Goal: Task Accomplishment & Management: Use online tool/utility

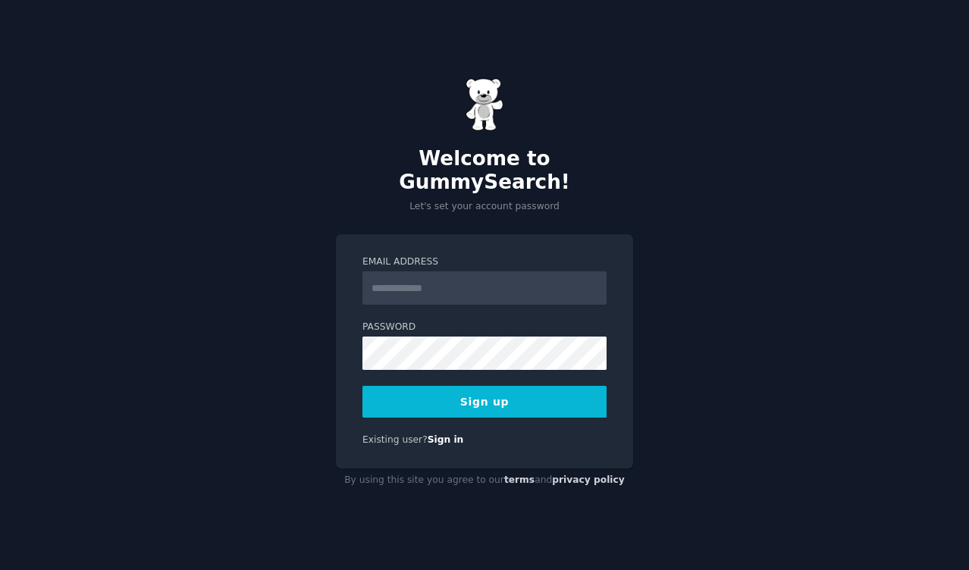
click at [462, 274] on input "Email Address" at bounding box center [484, 287] width 244 height 33
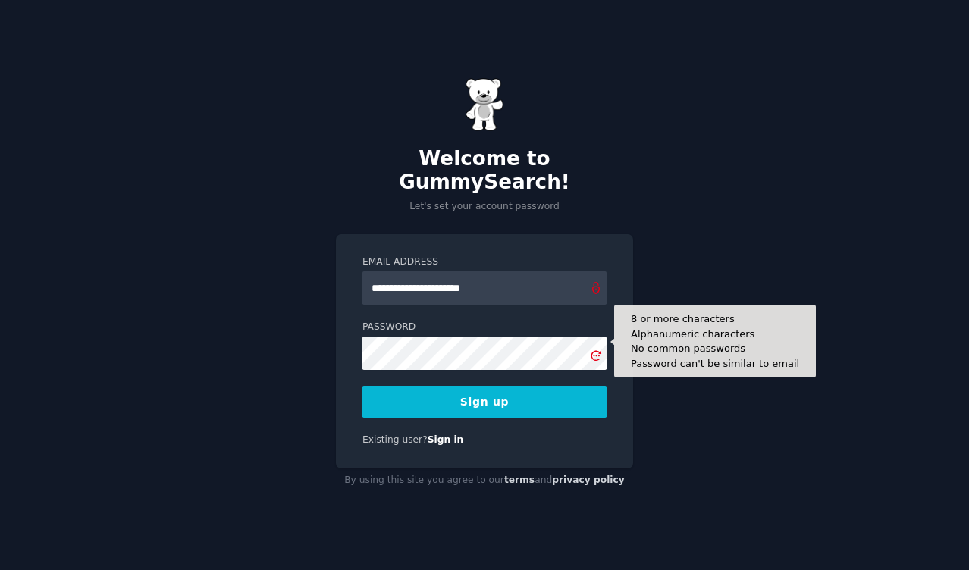
type input "**********"
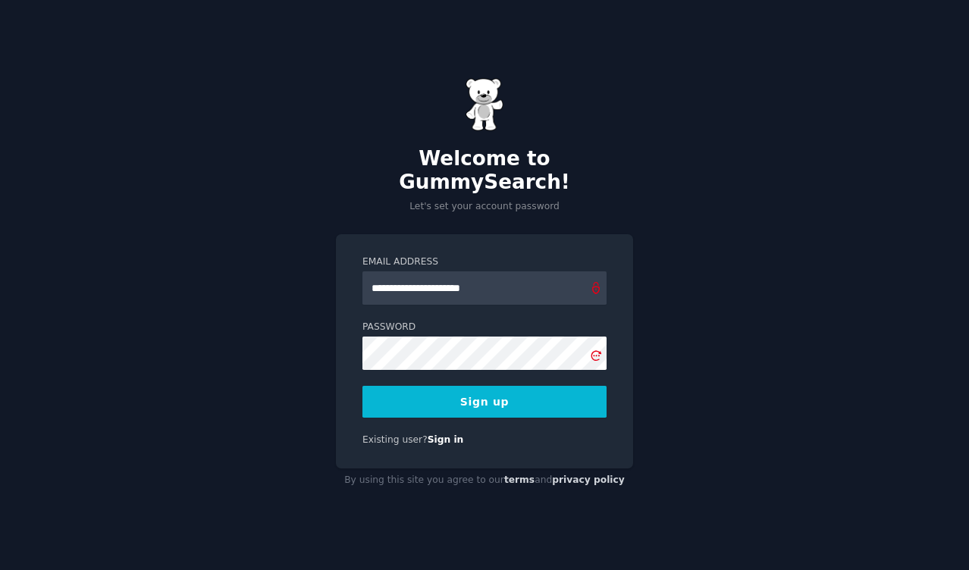
click at [500, 387] on button "Sign up" at bounding box center [484, 402] width 244 height 32
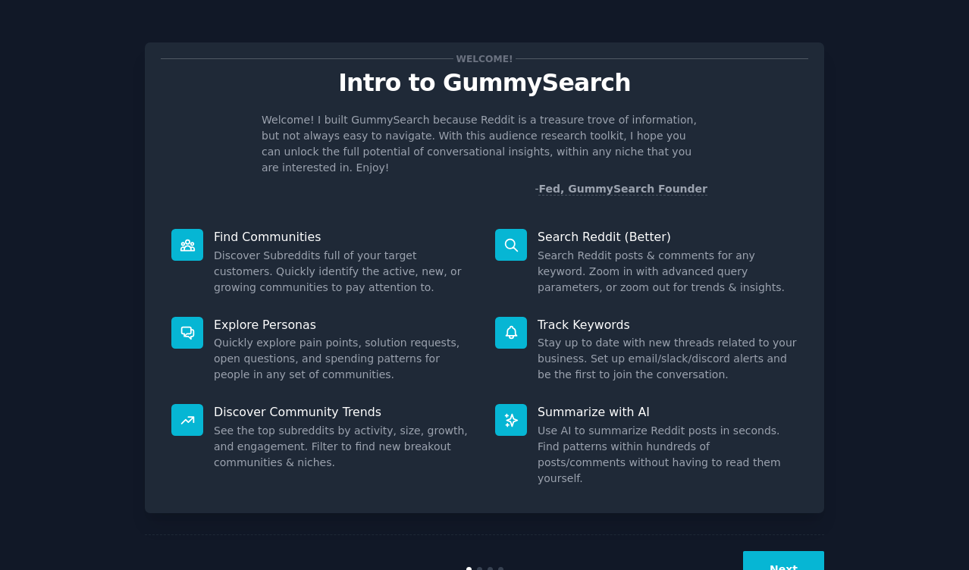
click at [781, 551] on button "Next" at bounding box center [783, 569] width 81 height 37
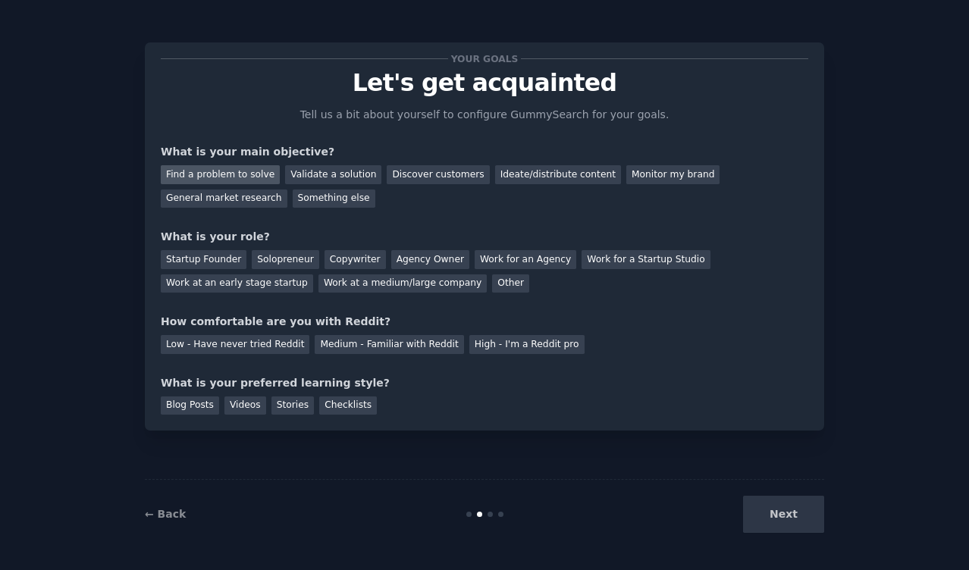
click at [221, 170] on div "Find a problem to solve" at bounding box center [220, 174] width 119 height 19
click at [187, 261] on div "Startup Founder" at bounding box center [204, 259] width 86 height 19
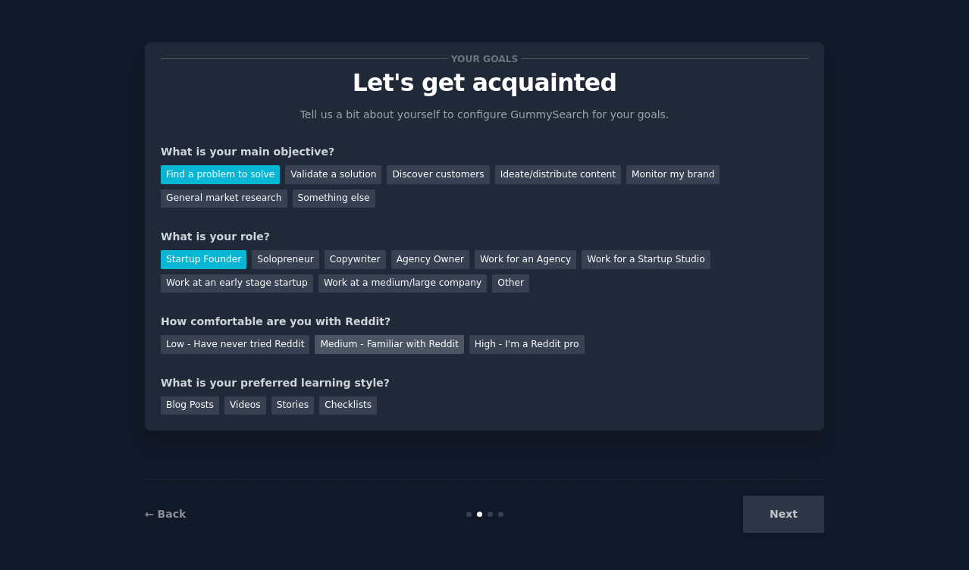
click at [344, 346] on div "Medium - Familiar with Reddit" at bounding box center [389, 344] width 149 height 19
click at [248, 403] on div "Videos" at bounding box center [245, 405] width 42 height 19
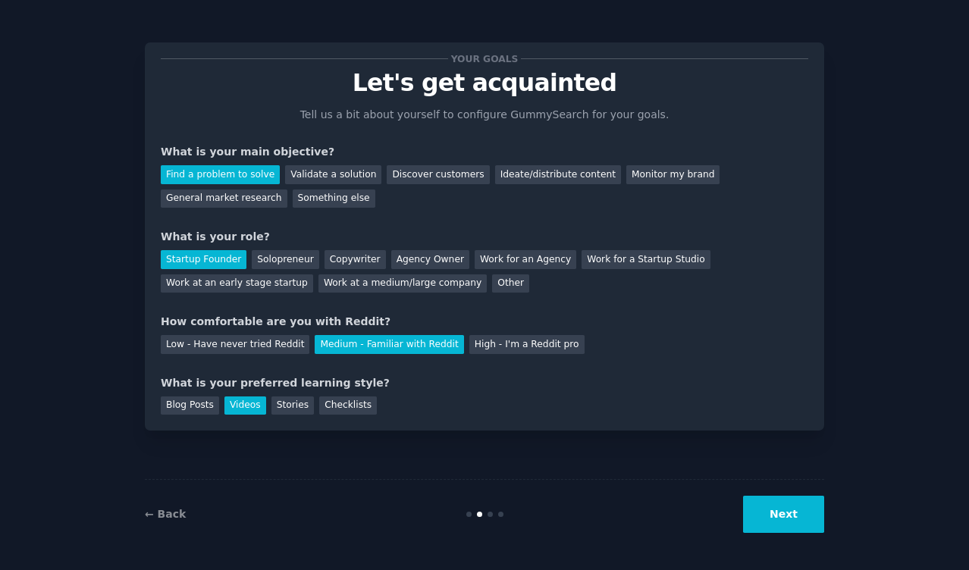
click at [809, 513] on button "Next" at bounding box center [783, 514] width 81 height 37
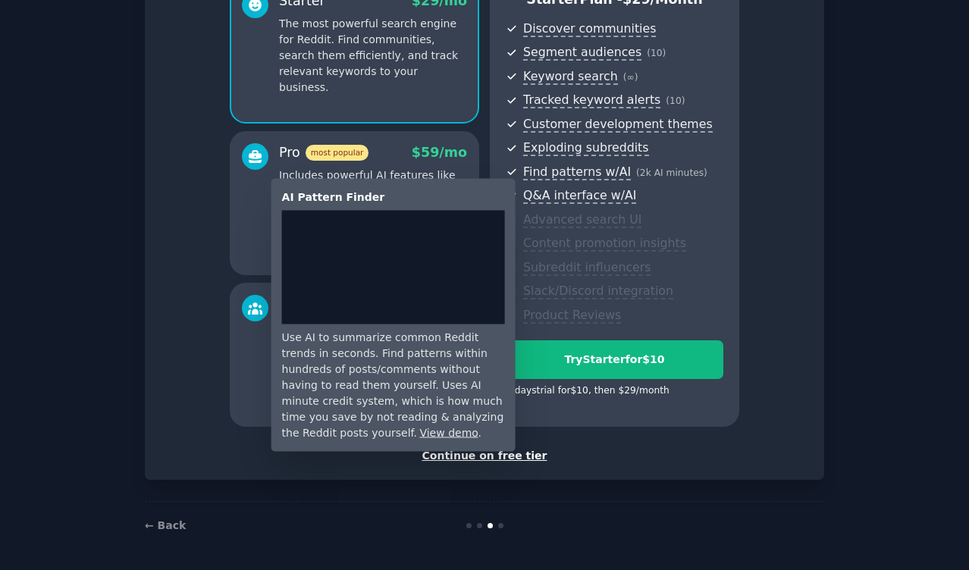
scroll to position [157, 0]
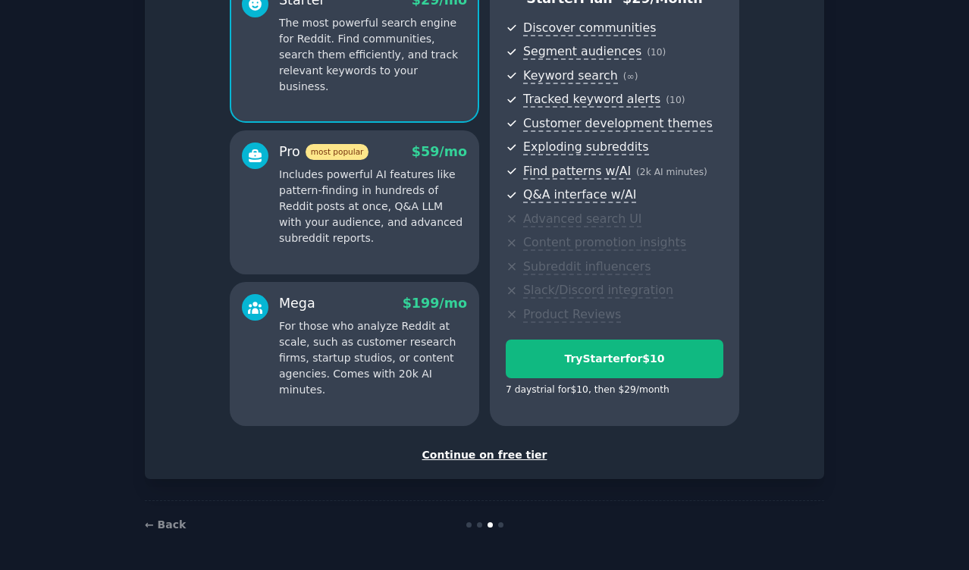
click at [500, 458] on div "Continue on free tier" at bounding box center [484, 455] width 647 height 16
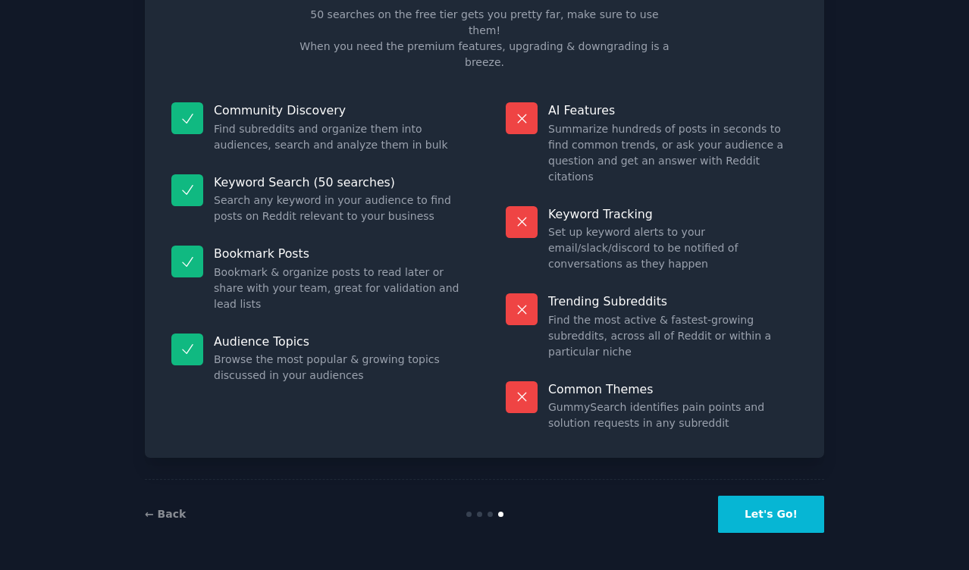
scroll to position [20, 0]
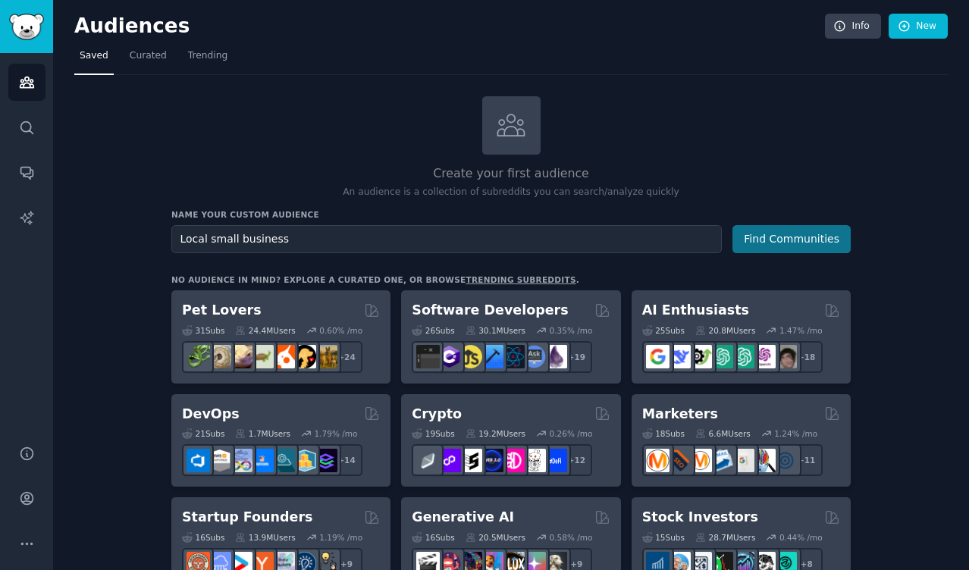
type input "Local small business"
click at [772, 239] on button "Find Communities" at bounding box center [791, 239] width 118 height 28
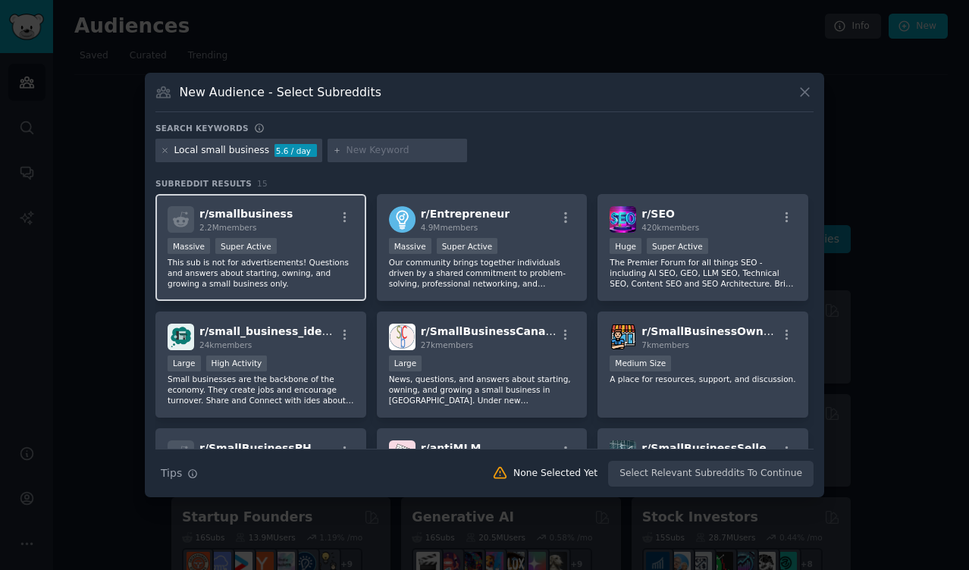
click at [289, 271] on p "This sub is not for advertisements! Questions and answers about starting, ownin…" at bounding box center [261, 273] width 186 height 32
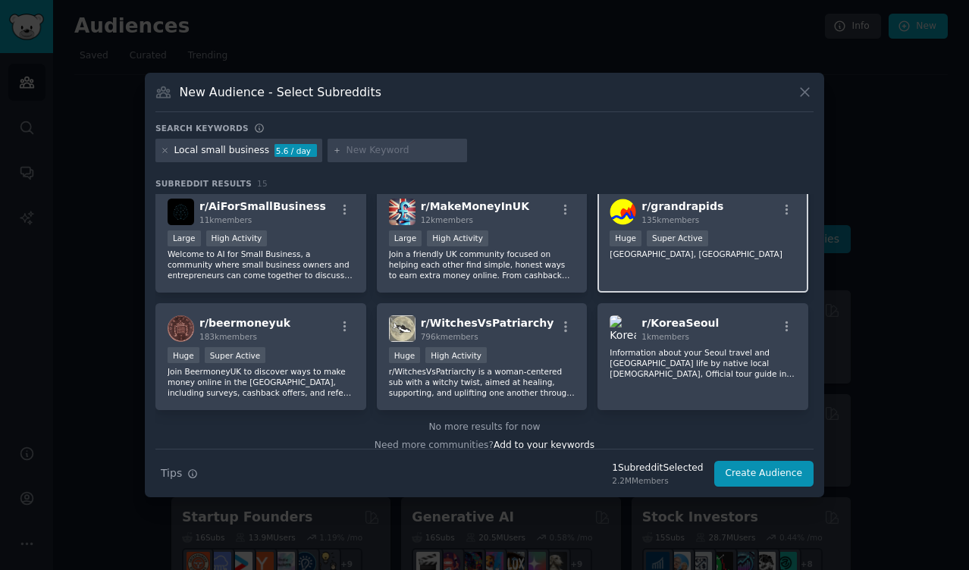
scroll to position [374, 0]
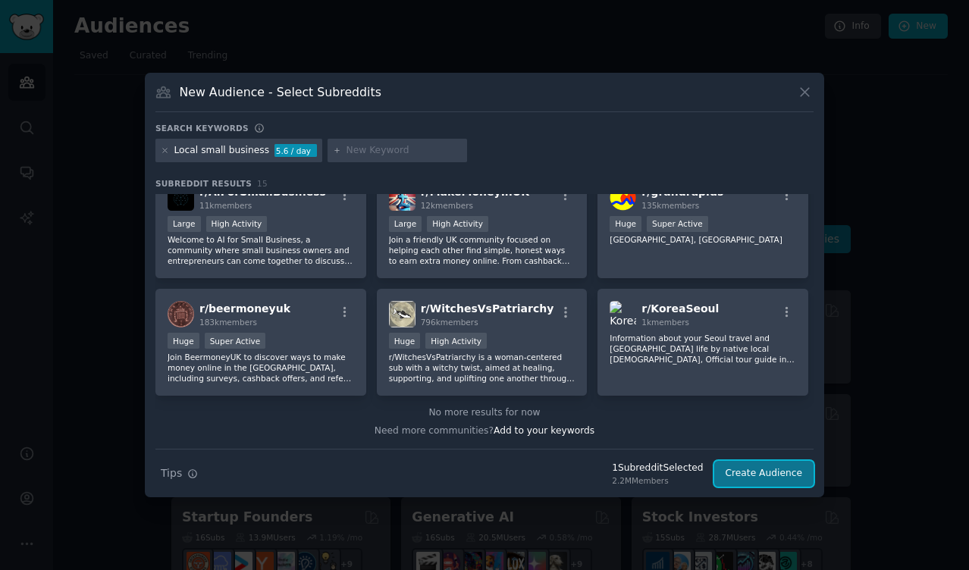
click at [757, 482] on button "Create Audience" at bounding box center [764, 474] width 100 height 26
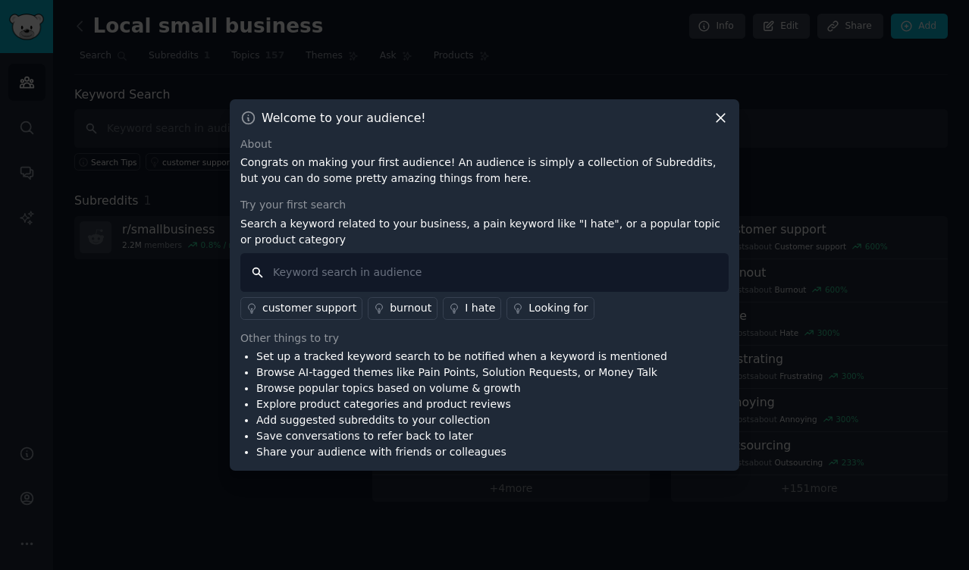
click at [324, 271] on input "text" at bounding box center [484, 272] width 488 height 39
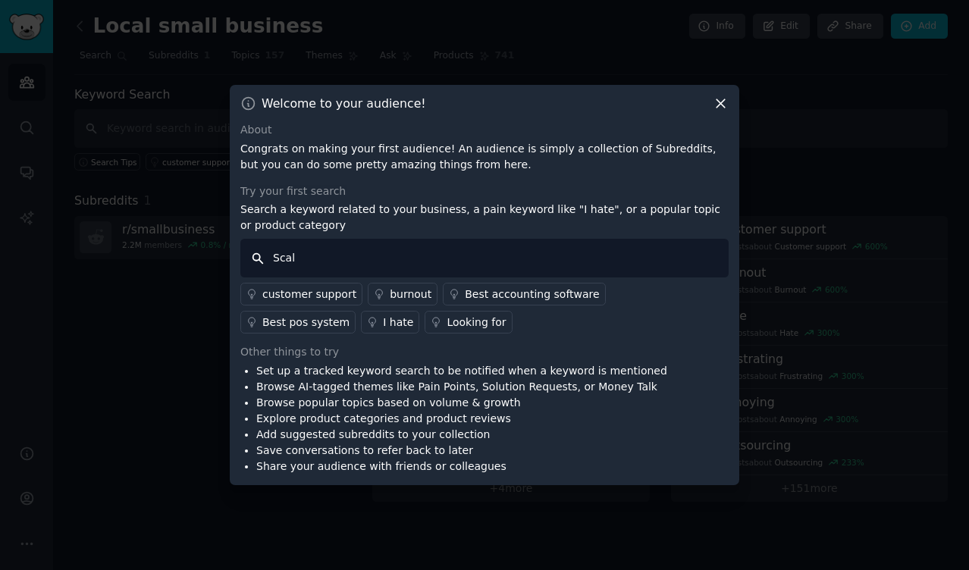
type input "Scale"
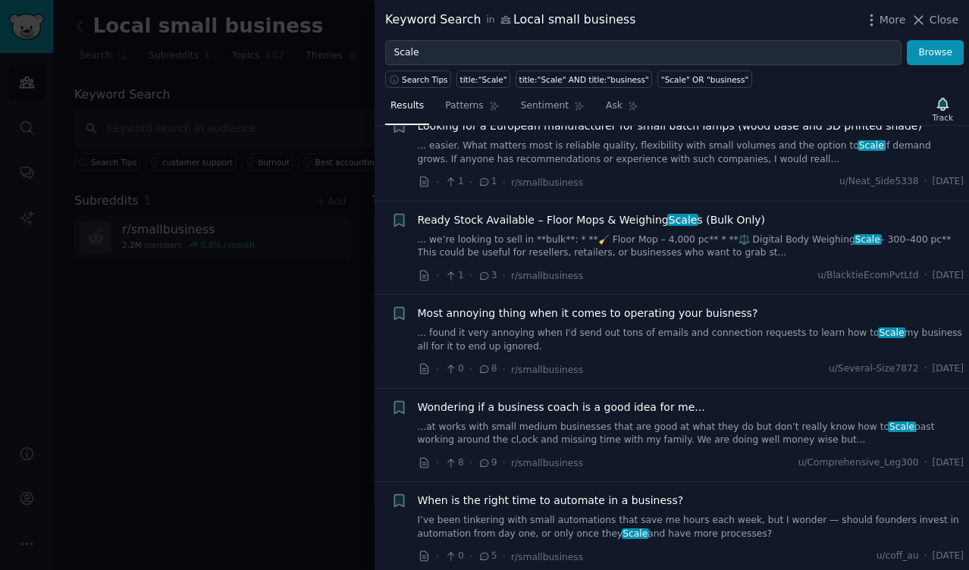
scroll to position [1895, 0]
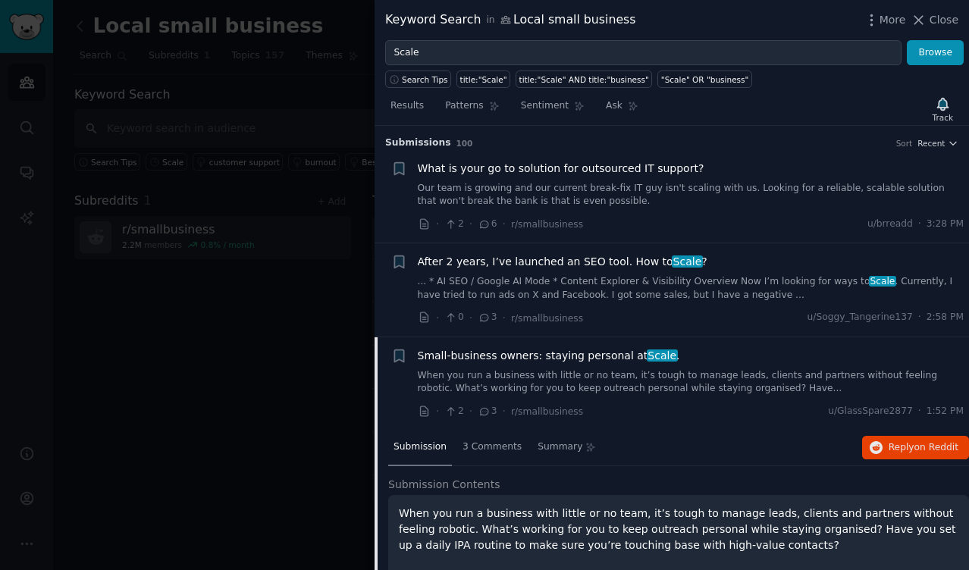
click at [626, 170] on span "What is your go to solution for outsourced IT support?" at bounding box center [561, 169] width 287 height 16
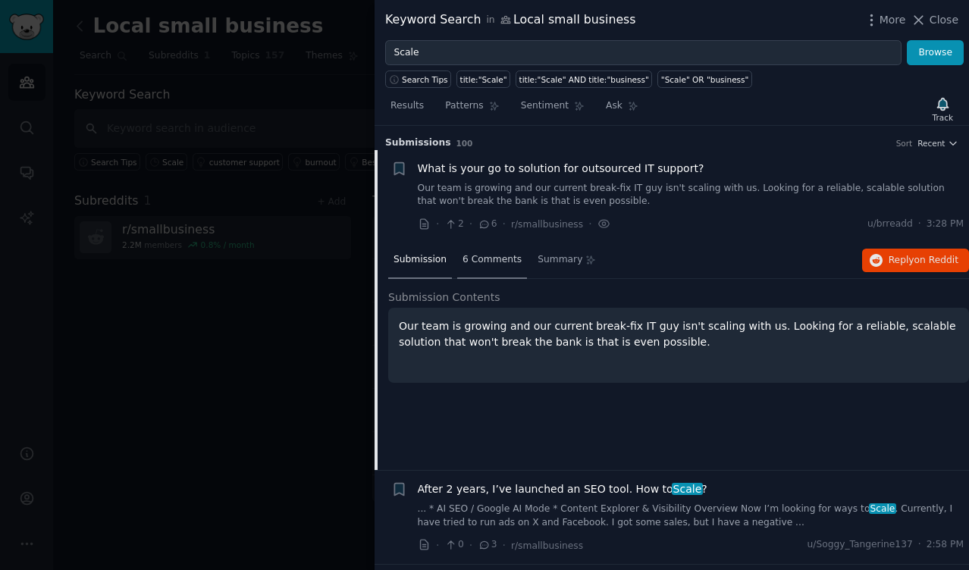
click at [497, 259] on span "6 Comments" at bounding box center [491, 260] width 59 height 14
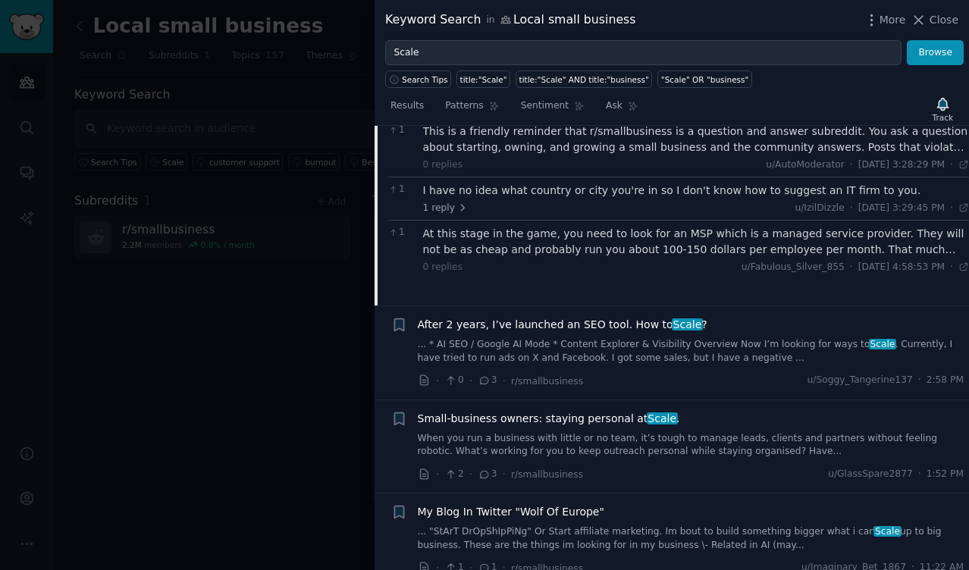
scroll to position [227, 0]
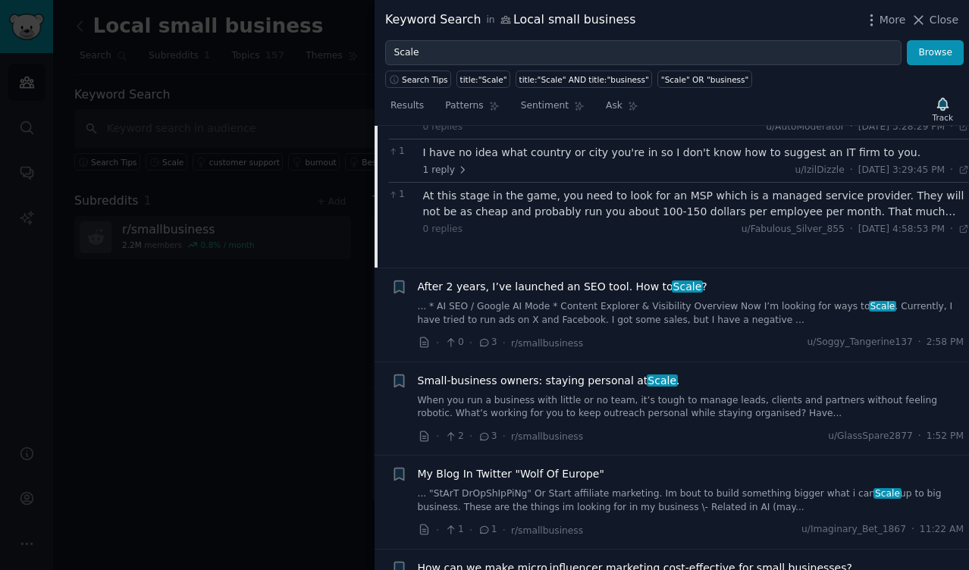
click at [561, 382] on span "Small‑business owners: staying personal at Scale ." at bounding box center [549, 381] width 262 height 16
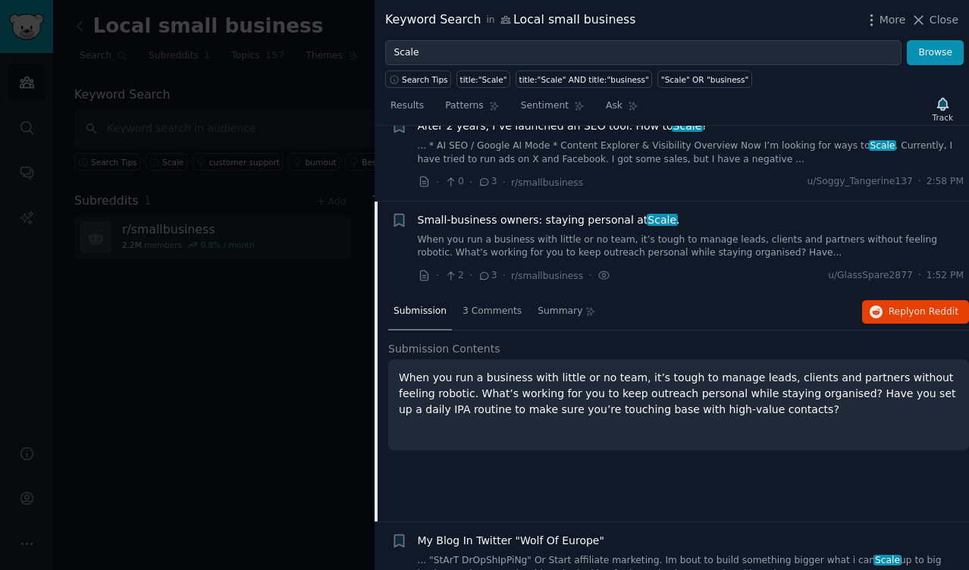
scroll to position [60, 0]
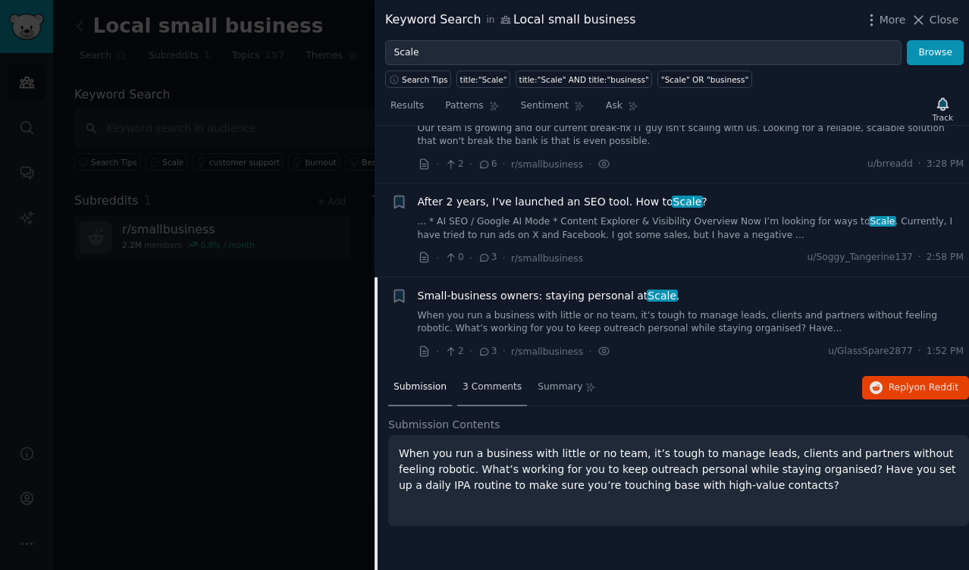
click at [483, 386] on span "3 Comments" at bounding box center [491, 388] width 59 height 14
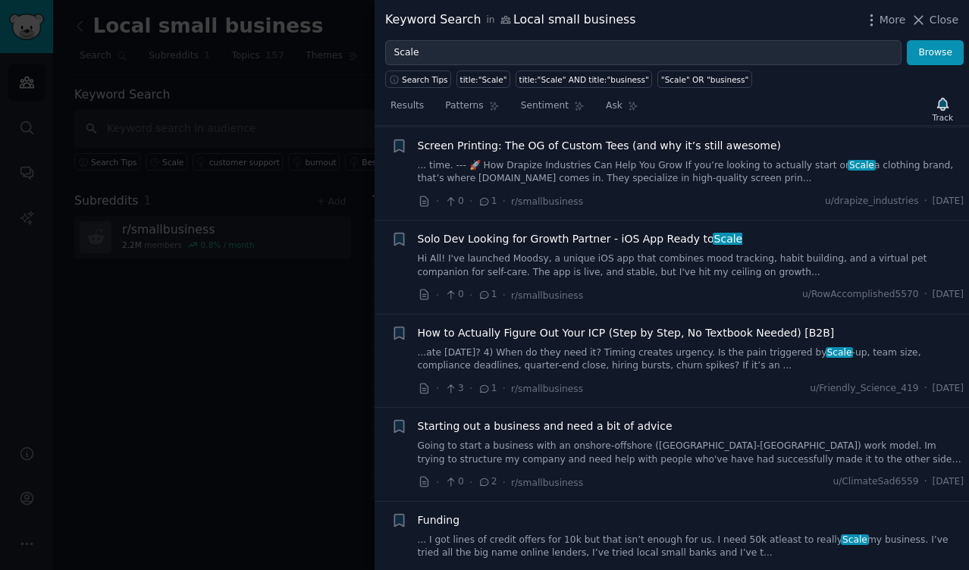
scroll to position [1425, 0]
